Goal: Download file/media

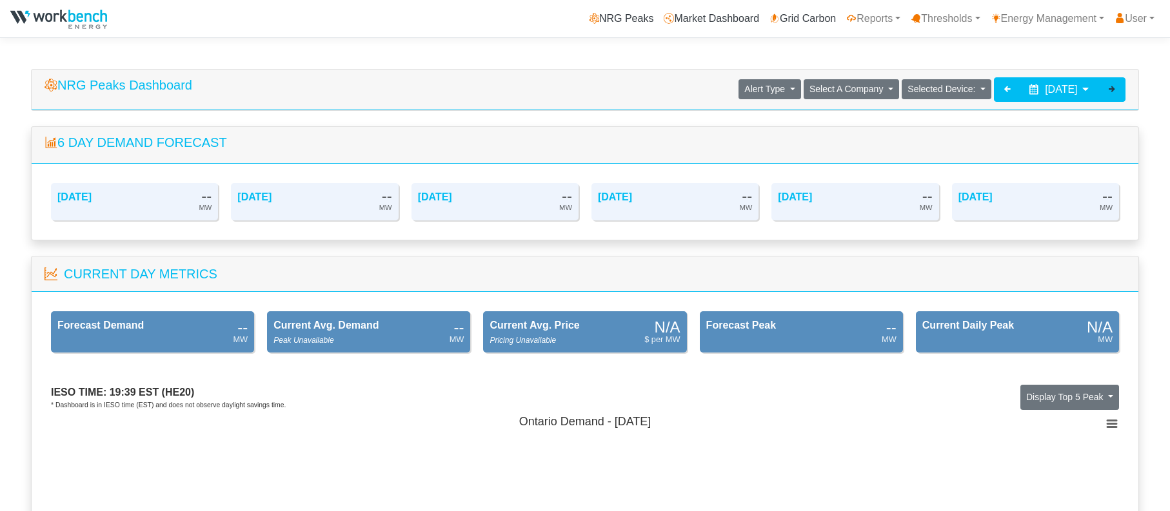
click at [1113, 90] on icon at bounding box center [1112, 89] width 10 height 10
click at [1114, 88] on icon at bounding box center [1112, 89] width 10 height 10
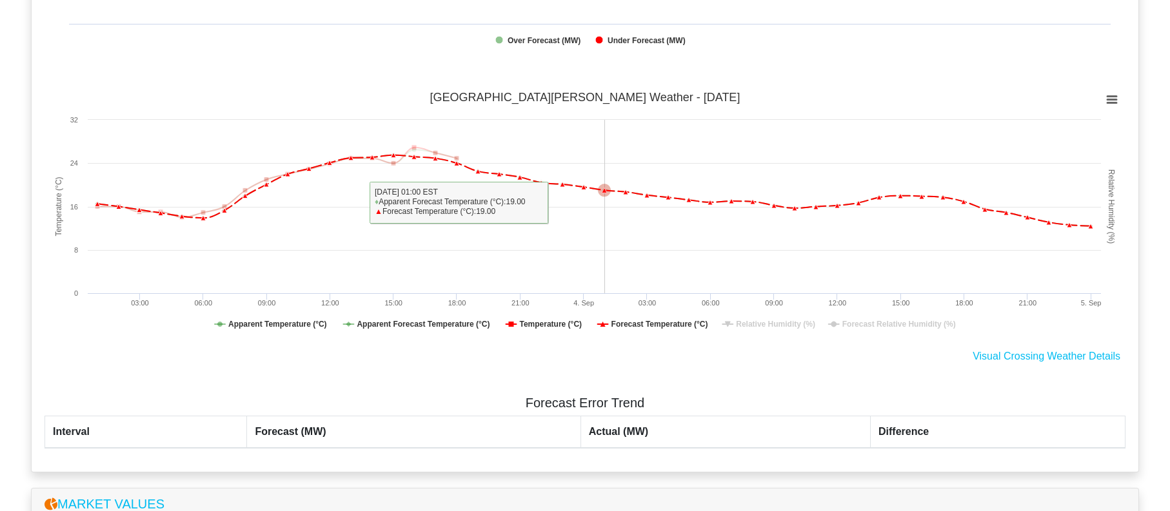
scroll to position [1161, 0]
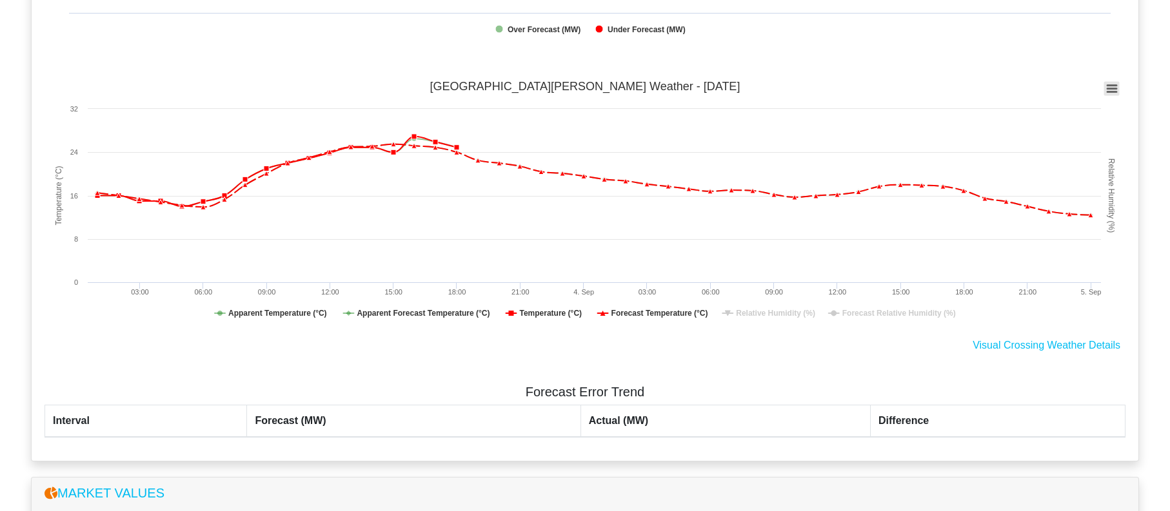
click at [1108, 92] on icon at bounding box center [1111, 89] width 9 height 6
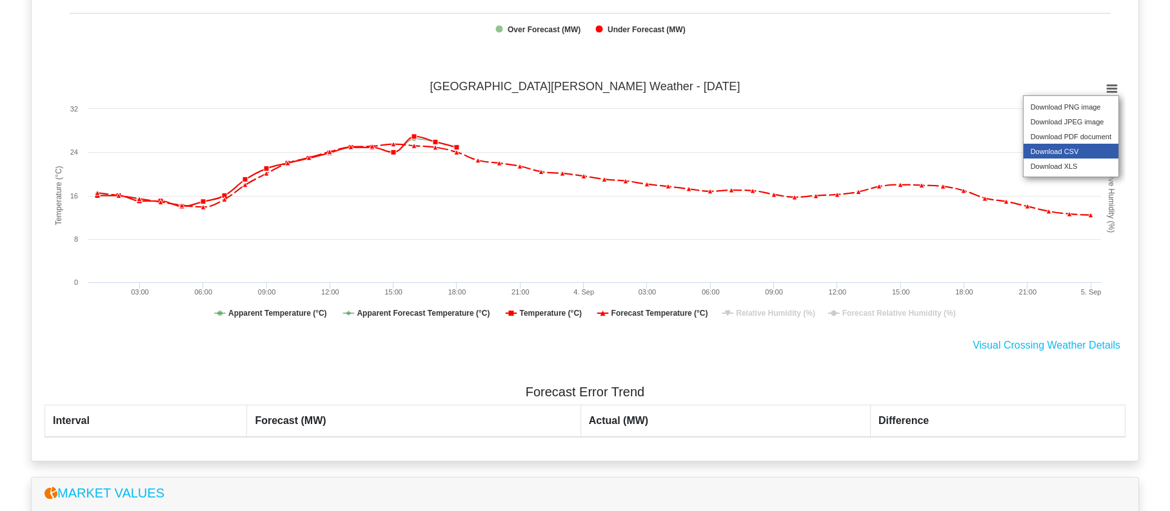
click at [1084, 159] on li "Download CSV" at bounding box center [1071, 151] width 95 height 15
